Goal: Task Accomplishment & Management: Complete application form

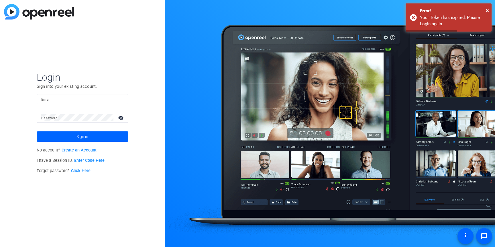
click at [75, 101] on input "Email" at bounding box center [82, 98] width 83 height 7
type input "[PERSON_NAME][EMAIL_ADDRESS][PERSON_NAME][PERSON_NAME][DOMAIN_NAME]"
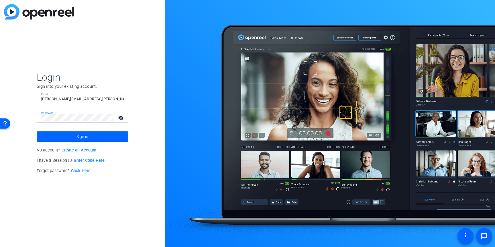
click at [37, 131] on button "Sign in" at bounding box center [83, 136] width 92 height 10
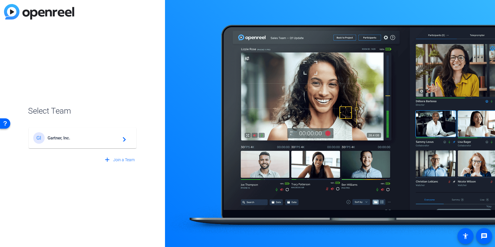
click at [63, 136] on span "Gartner, Inc." at bounding box center [84, 137] width 72 height 5
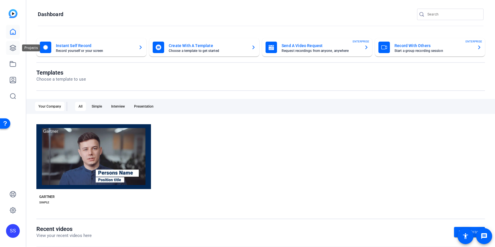
click at [14, 50] on icon at bounding box center [12, 47] width 7 height 7
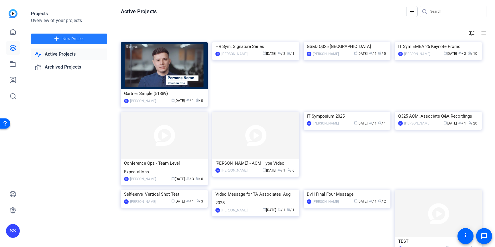
click at [72, 39] on span "New Project" at bounding box center [73, 39] width 22 height 6
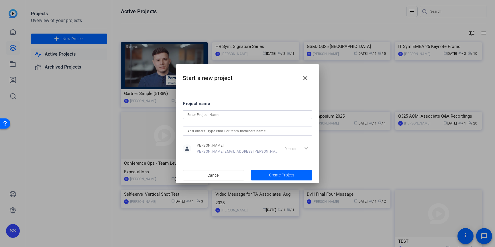
click at [242, 114] on input at bounding box center [247, 114] width 120 height 7
type input "Conferences - [PERSON_NAME][GEOGRAPHIC_DATA][PERSON_NAME]"
click at [290, 174] on span "Create Project" at bounding box center [281, 175] width 25 height 6
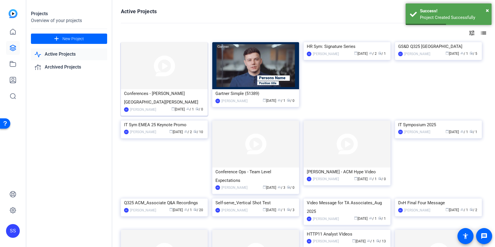
click at [146, 78] on img at bounding box center [164, 65] width 87 height 47
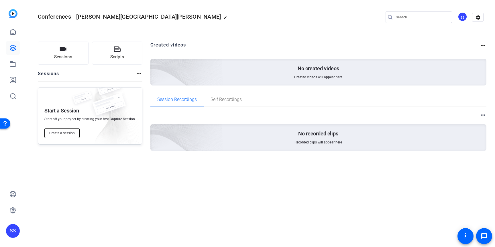
click at [65, 135] on button "Create a session" at bounding box center [61, 133] width 35 height 10
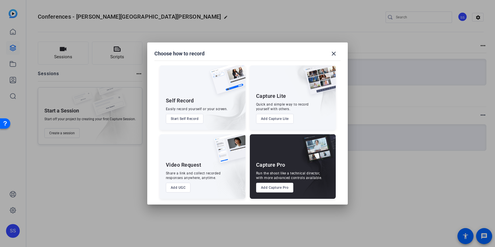
click at [176, 189] on button "Add UGC" at bounding box center [178, 188] width 25 height 10
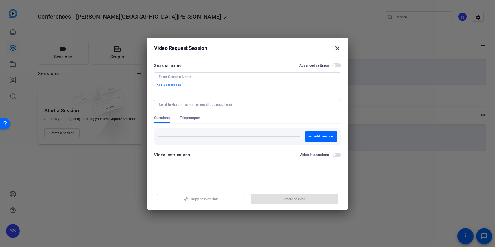
click at [228, 77] on input at bounding box center [248, 77] width 178 height 5
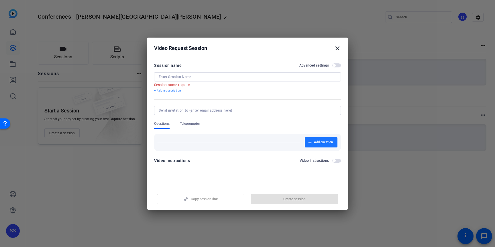
click at [318, 135] on div "Add question" at bounding box center [247, 142] width 187 height 17
click at [204, 75] on input at bounding box center [248, 77] width 178 height 5
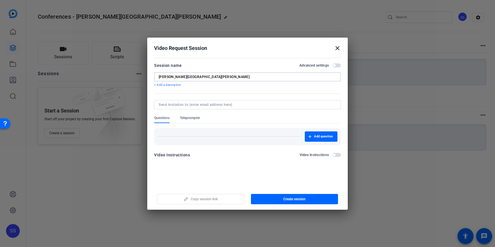
type input "[PERSON_NAME][GEOGRAPHIC_DATA][PERSON_NAME]"
click at [320, 139] on span "button" at bounding box center [321, 137] width 33 height 14
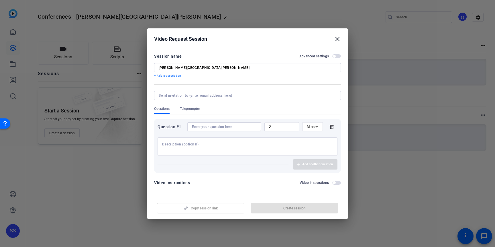
click at [252, 127] on input at bounding box center [224, 126] width 65 height 5
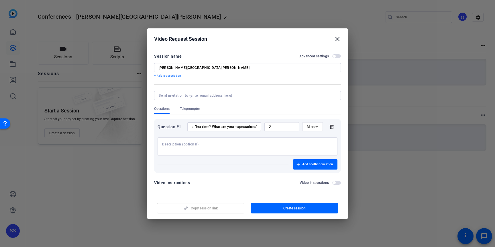
scroll to position [0, 52]
type input "Are you going to IT/Sym for the first time? What are your expectations?"
click at [314, 164] on span "Add another question" at bounding box center [317, 164] width 31 height 5
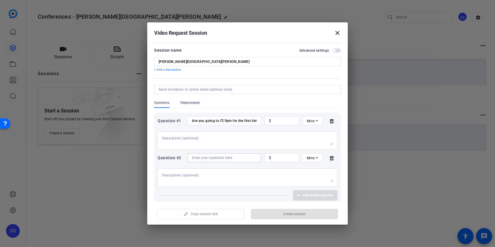
click at [232, 156] on input at bounding box center [224, 157] width 65 height 5
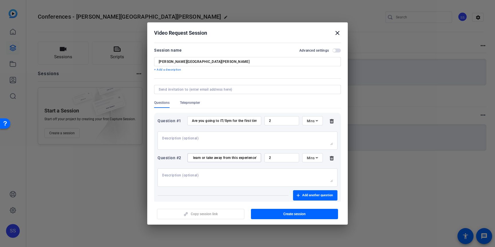
scroll to position [0, 36]
type input "What do you hope to learn or take away from this experience?"
click at [312, 194] on span "Add another question" at bounding box center [317, 195] width 31 height 5
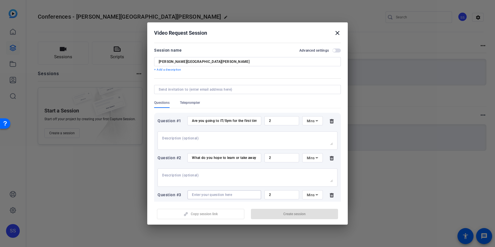
click at [237, 193] on input at bounding box center [224, 194] width 65 height 5
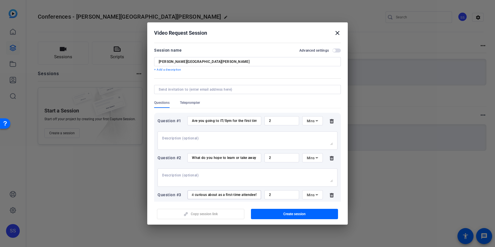
scroll to position [0, 30]
type input "What are you most curious about as a first-time attendee?"
click at [192, 61] on input "[PERSON_NAME][GEOGRAPHIC_DATA][PERSON_NAME]" at bounding box center [248, 61] width 178 height 5
click at [198, 61] on input "[PERSON_NAME][GEOGRAPHIC_DATA][PERSON_NAME]" at bounding box center [248, 61] width 178 height 5
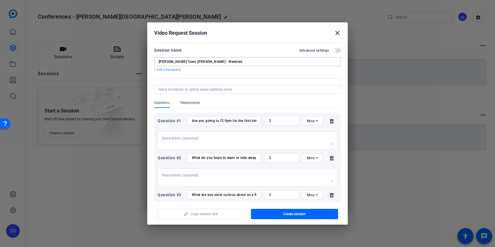
type input "[PERSON_NAME] Town [PERSON_NAME] - Newbies"
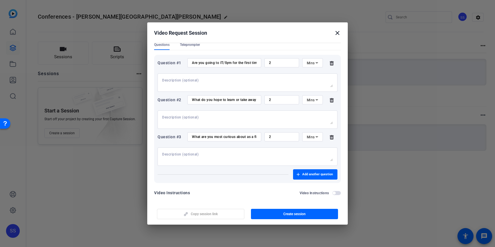
scroll to position [62, 0]
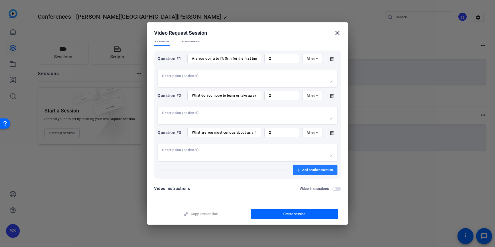
click at [308, 169] on span "Add another question" at bounding box center [317, 170] width 31 height 5
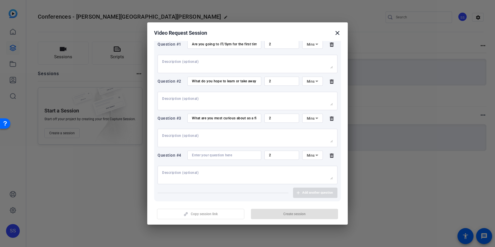
scroll to position [99, 0]
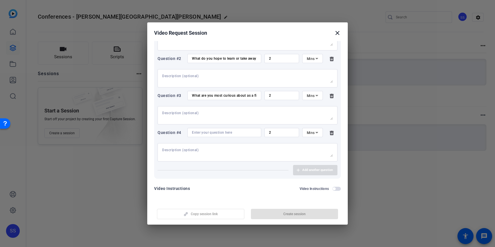
click at [238, 136] on div at bounding box center [224, 132] width 65 height 9
click at [240, 132] on input at bounding box center [224, 132] width 65 height 5
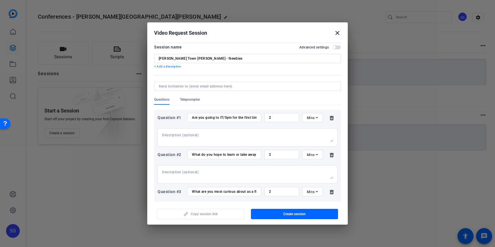
scroll to position [0, 0]
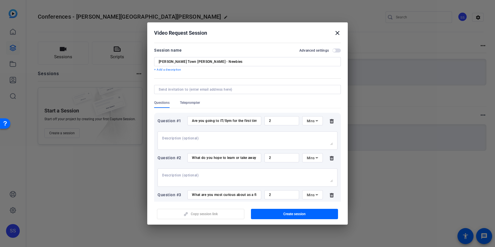
type input "Do you have any goals as a first timer? What are they?"
click at [290, 89] on input at bounding box center [246, 89] width 175 height 5
type input "[PERSON_NAME][EMAIL_ADDRESS][PERSON_NAME][PERSON_NAME][DOMAIN_NAME]"
click at [345, 115] on mat-dialog-content "Session name Advanced settings [PERSON_NAME][GEOGRAPHIC_DATA][PERSON_NAME] - Ne…" at bounding box center [247, 121] width 201 height 161
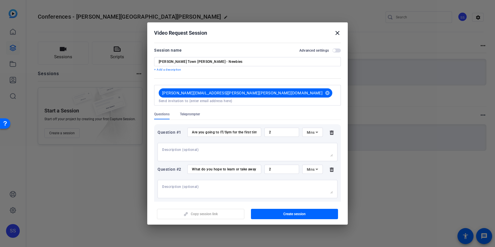
click at [214, 212] on div "Copy session link Create session" at bounding box center [247, 211] width 187 height 15
click at [323, 92] on mat-icon "cancel" at bounding box center [328, 92] width 10 height 5
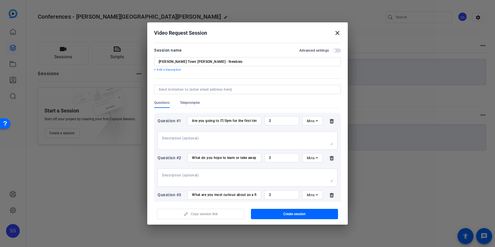
scroll to position [99, 0]
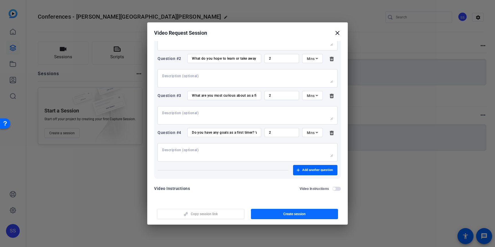
click at [296, 214] on span "Create session" at bounding box center [295, 214] width 22 height 5
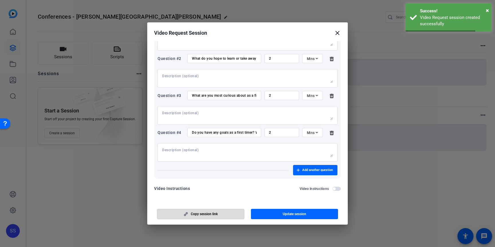
click at [215, 213] on span "Copy session link" at bounding box center [204, 214] width 27 height 5
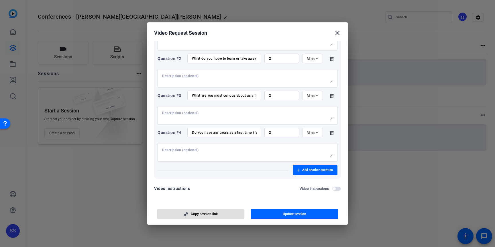
click at [336, 33] on mat-icon "close" at bounding box center [337, 33] width 7 height 7
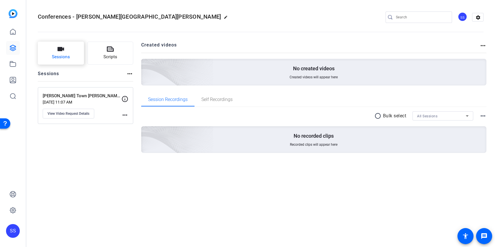
click at [68, 52] on button "Sessions" at bounding box center [61, 53] width 46 height 23
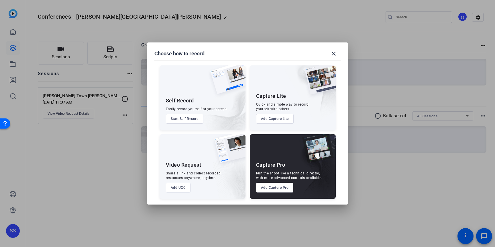
click at [180, 185] on button "Add UGC" at bounding box center [178, 188] width 25 height 10
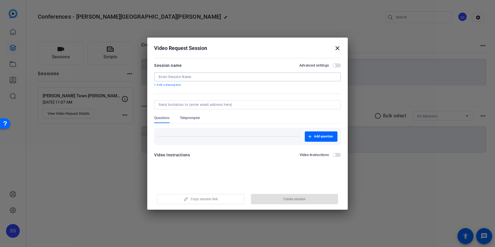
click at [223, 75] on input at bounding box center [248, 77] width 178 height 5
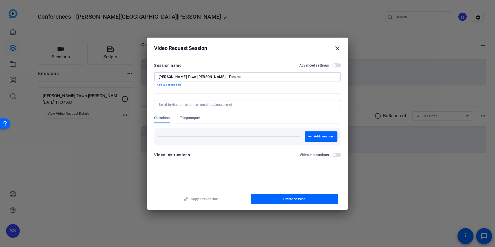
type input "[PERSON_NAME] Town [PERSON_NAME] - Tenured"
click at [317, 138] on span "Add question" at bounding box center [323, 136] width 19 height 5
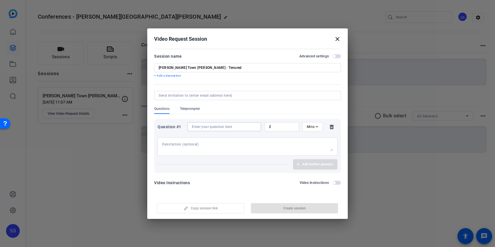
click at [236, 126] on input at bounding box center [224, 126] width 65 height 5
paste input "• How many IT/Syms have you attended?"
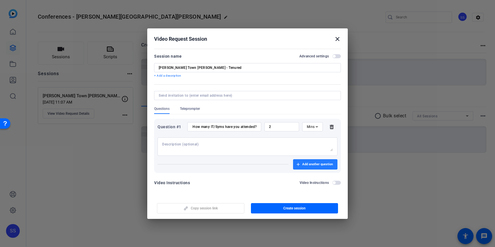
click at [325, 164] on span "Add another question" at bounding box center [317, 164] width 31 height 5
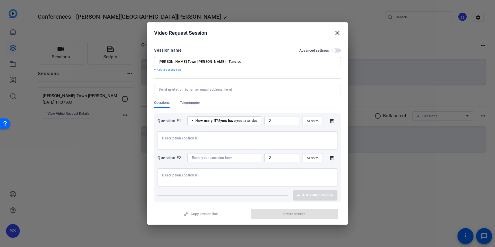
click at [196, 121] on input "• How many IT/Syms have you attended?" at bounding box center [224, 120] width 65 height 5
type input "How many IT/Syms have you attended?"
click at [207, 160] on input at bounding box center [224, 157] width 65 height 5
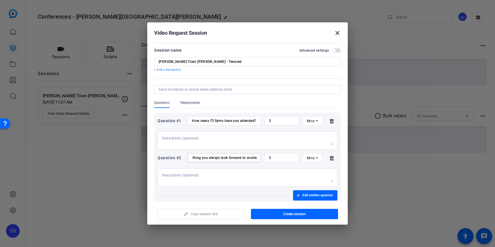
scroll to position [0, 21]
type input "What is the thing you always look forward to onsite?"
click at [321, 194] on span "Add another question" at bounding box center [317, 195] width 31 height 5
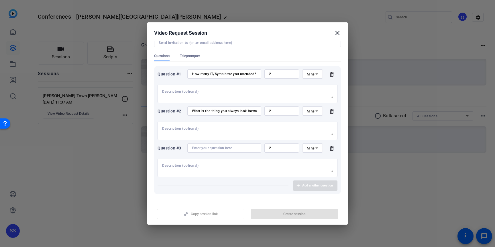
scroll to position [62, 0]
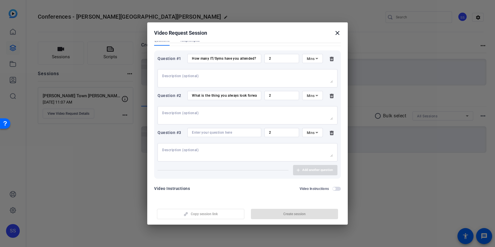
click at [222, 132] on input at bounding box center [224, 132] width 65 height 5
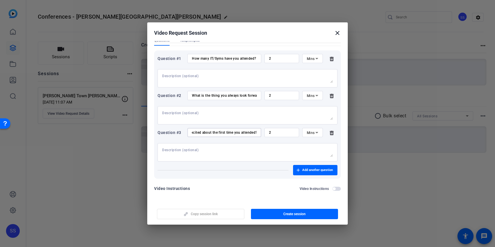
scroll to position [0, 69]
type input "Can you remember what you were most excited about the first time you attended?"
click at [315, 170] on span "Add another question" at bounding box center [317, 170] width 31 height 5
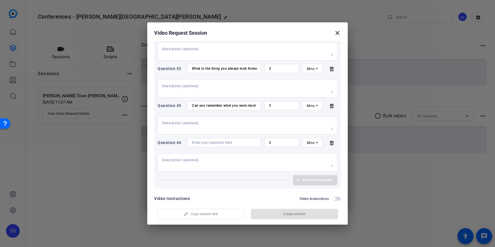
scroll to position [99, 0]
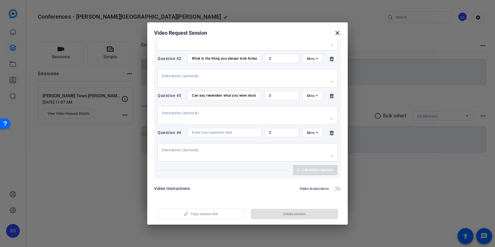
drag, startPoint x: 221, startPoint y: 133, endPoint x: 239, endPoint y: 138, distance: 19.1
click at [221, 133] on input at bounding box center [224, 132] width 65 height 5
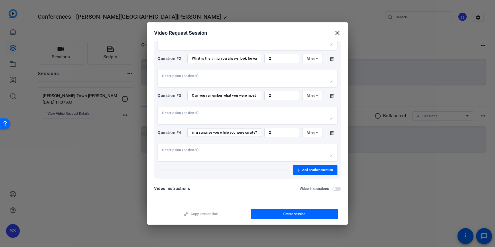
scroll to position [0, 0]
type input "Did anything surprise you while you were onsite?"
click at [322, 169] on span "Add another question" at bounding box center [317, 170] width 31 height 5
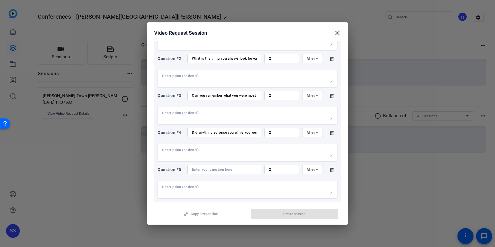
click at [245, 94] on input "Can you remember what you were most excited about the first time you attended?" at bounding box center [224, 95] width 65 height 5
drag, startPoint x: 202, startPoint y: 96, endPoint x: 297, endPoint y: 99, distance: 94.9
click at [297, 99] on div "Question #3 Can you remember what you were most excited about the first time yo…" at bounding box center [248, 95] width 180 height 9
type input "Can you remember what you were most excited about the first time you attended?"
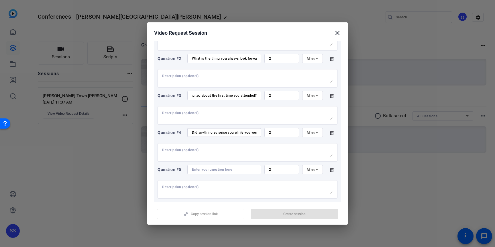
scroll to position [0, 0]
click at [208, 132] on input "Did anything surprise you while you were onsite?" at bounding box center [224, 132] width 65 height 5
paste input "How was your actual experience compared to your expectations"
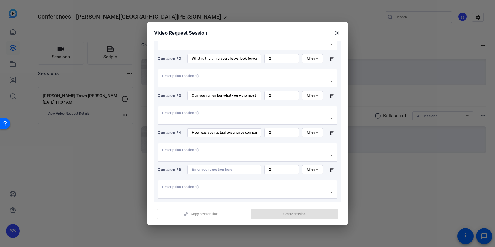
scroll to position [0, 42]
type input "How was your actual experience compared to your expectations?"
click at [230, 169] on input at bounding box center [224, 169] width 65 height 5
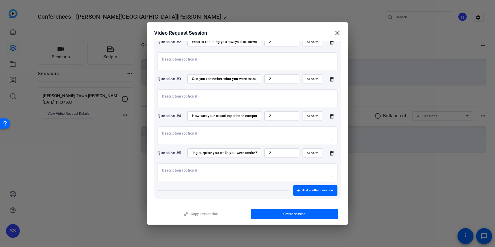
scroll to position [133, 0]
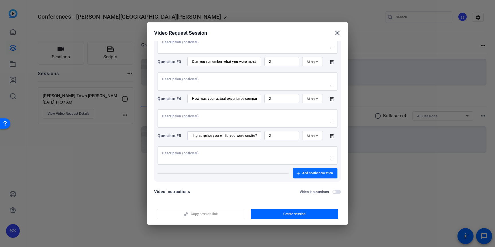
type input "Did anything surprise you while you were onsite?"
click at [321, 174] on span "Add another question" at bounding box center [317, 173] width 31 height 5
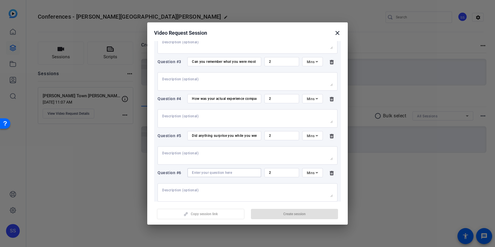
click at [230, 173] on input at bounding box center [224, 172] width 65 height 5
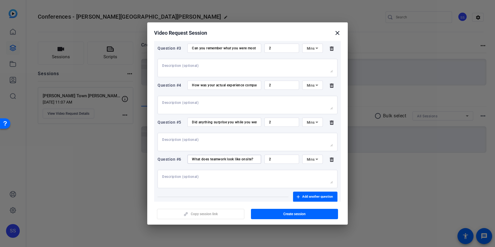
scroll to position [173, 0]
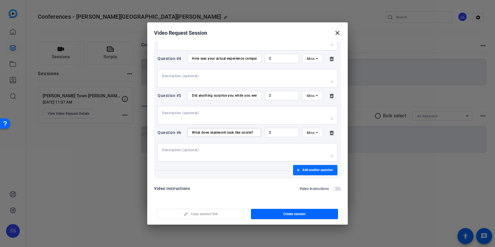
type input "What does teamwork look like onsite?"
click at [303, 171] on span "Add another question" at bounding box center [317, 170] width 31 height 5
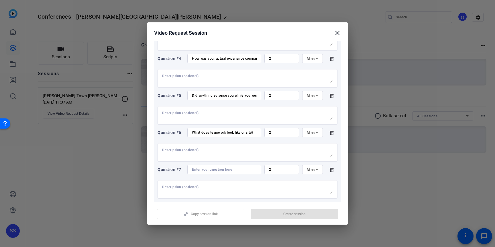
drag, startPoint x: 226, startPoint y: 166, endPoint x: 229, endPoint y: 168, distance: 3.0
click at [227, 167] on div at bounding box center [224, 169] width 65 height 9
click at [229, 168] on input at bounding box center [224, 169] width 65 height 5
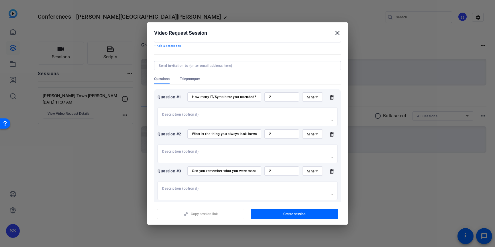
scroll to position [0, 0]
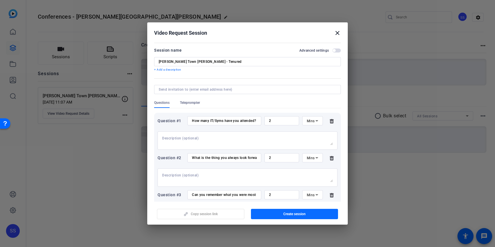
type input "What advice do you have for those going for the first time?"
click at [301, 214] on span "Create session" at bounding box center [295, 214] width 22 height 5
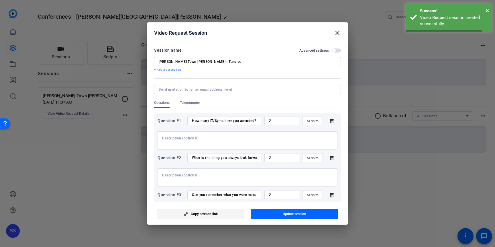
click at [210, 216] on span "Copy session link" at bounding box center [204, 214] width 27 height 5
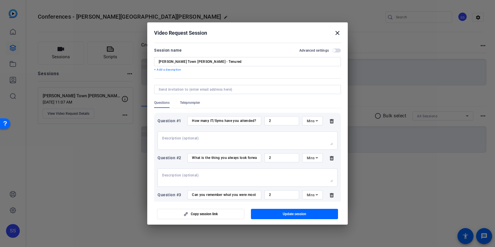
click at [338, 34] on mat-icon "close" at bounding box center [337, 33] width 7 height 7
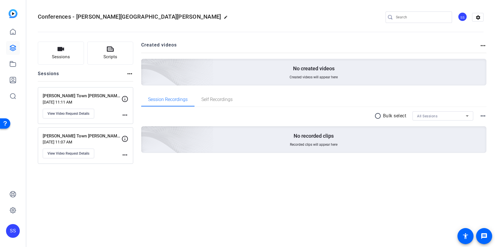
click at [350, 191] on div "Conferences - [PERSON_NAME] Town [PERSON_NAME] edit SS settings Sessions Script…" at bounding box center [260, 123] width 469 height 247
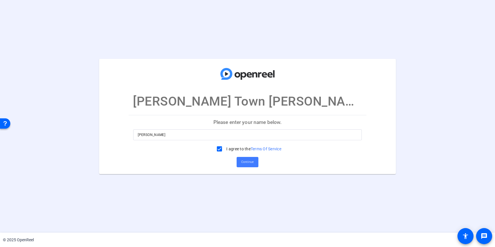
click at [247, 164] on span "Continue" at bounding box center [247, 162] width 13 height 9
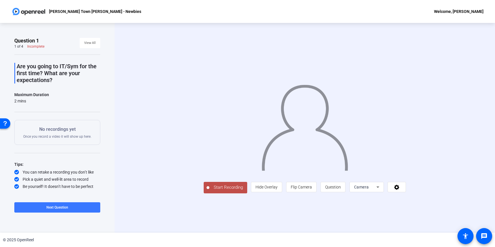
click at [210, 191] on span "Start Recording" at bounding box center [229, 187] width 38 height 7
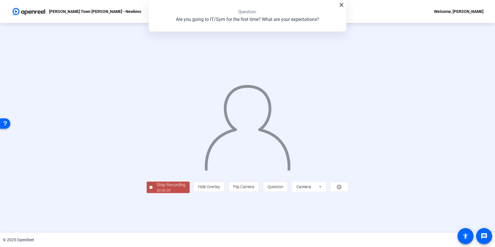
click at [157, 193] on div "00:00:28" at bounding box center [171, 190] width 29 height 5
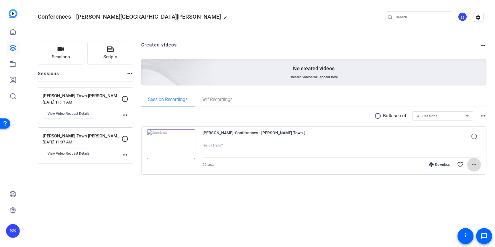
click at [474, 164] on mat-icon "more_horiz" at bounding box center [474, 164] width 7 height 7
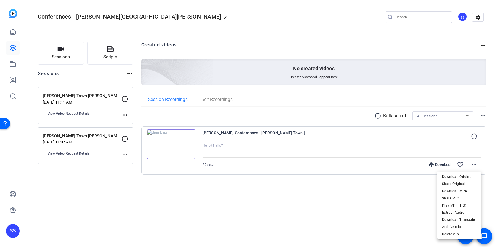
drag, startPoint x: 411, startPoint y: 226, endPoint x: 434, endPoint y: 228, distance: 23.3
click at [411, 226] on div at bounding box center [247, 123] width 495 height 247
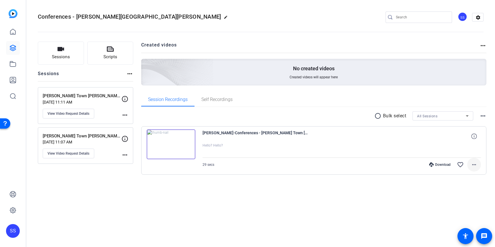
click at [477, 164] on mat-icon "more_horiz" at bounding box center [474, 164] width 7 height 7
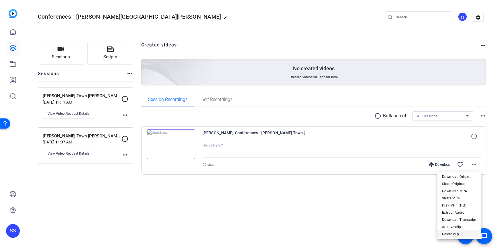
click at [456, 234] on span "Delete clip" at bounding box center [459, 233] width 34 height 7
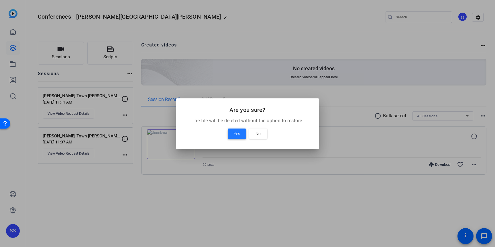
click at [233, 136] on span at bounding box center [237, 134] width 18 height 14
